Goal: Information Seeking & Learning: Learn about a topic

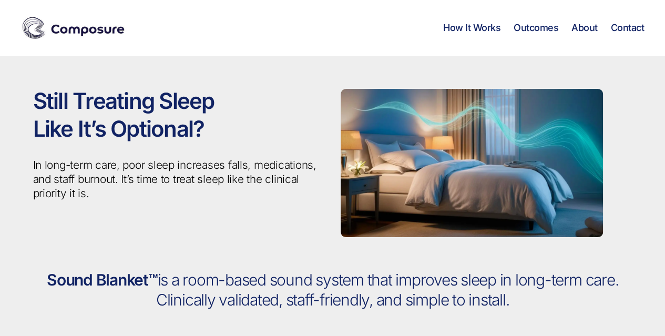
drag, startPoint x: 528, startPoint y: 2, endPoint x: 258, endPoint y: 82, distance: 281.3
click at [258, 82] on div "Still Treating Sleep Like It’s Optional? In long-term care, poor sleep increase…" at bounding box center [178, 163] width 307 height 214
click at [102, 33] on img at bounding box center [73, 28] width 105 height 26
click at [589, 29] on link "About" at bounding box center [584, 28] width 26 height 12
click at [622, 24] on link "Contact" at bounding box center [627, 28] width 34 height 12
